Goal: Transaction & Acquisition: Download file/media

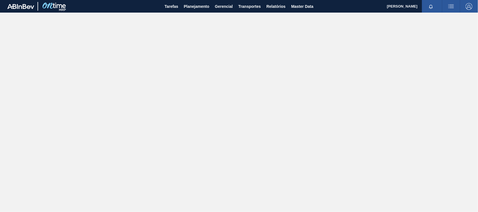
click at [437, 67] on main "Tarefas Planejamento Gerencial Transportes Relatórios Master Data [PERSON_NAME]…" at bounding box center [239, 106] width 478 height 212
click at [278, 4] on span "Relatórios" at bounding box center [276, 6] width 19 height 7
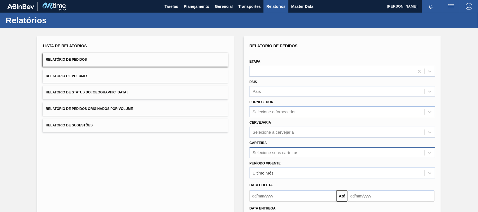
click at [264, 150] on div "Selecione suas carteiras" at bounding box center [343, 152] width 186 height 11
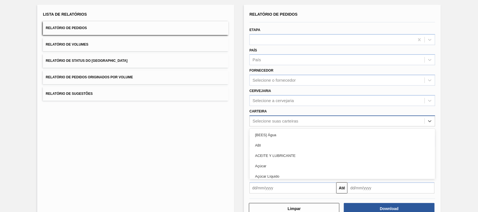
scroll to position [34, 0]
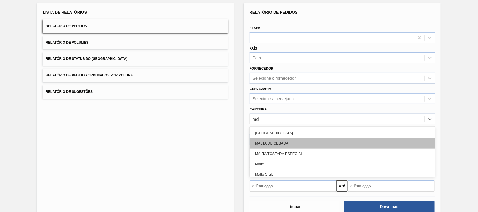
type input "malt"
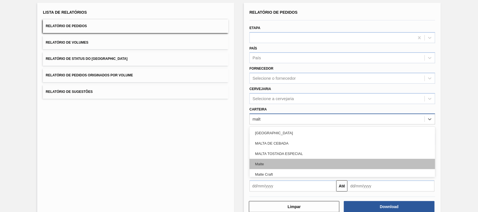
click at [263, 164] on div "Malte" at bounding box center [343, 164] width 186 height 10
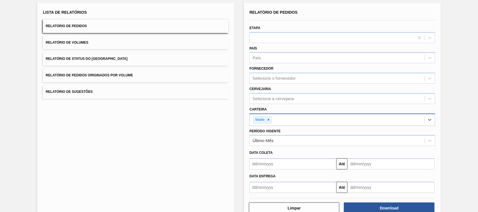
click at [268, 163] on input "text" at bounding box center [293, 164] width 87 height 11
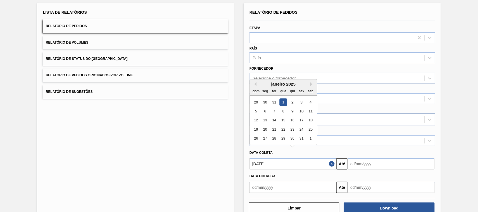
type input "[DATE]"
click at [281, 101] on div "1" at bounding box center [284, 103] width 8 height 8
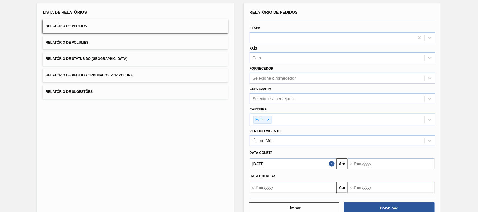
scroll to position [48, 0]
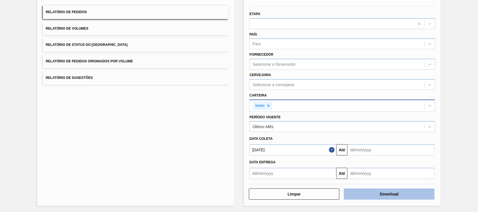
click at [387, 193] on button "Download" at bounding box center [389, 194] width 91 height 11
click at [107, 64] on button "Relatório de Pedidos Originados por Volume" at bounding box center [136, 62] width 186 height 14
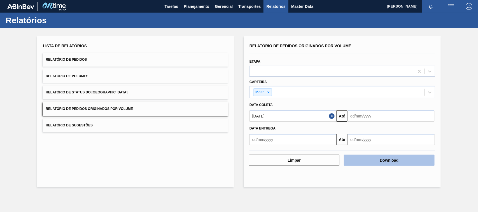
click at [411, 160] on button "Download" at bounding box center [389, 160] width 91 height 11
